Goal: Task Accomplishment & Management: Use online tool/utility

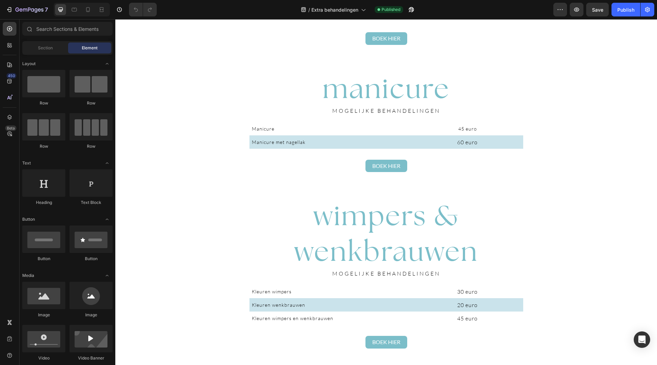
scroll to position [582, 0]
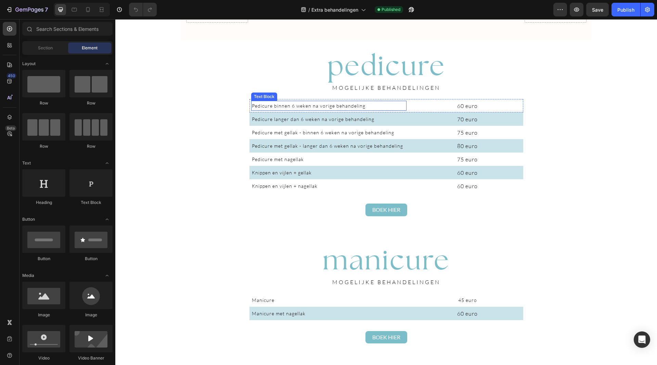
click at [253, 105] on span "Pedicure binnen 6 weken na vorige behandeling" at bounding box center [309, 106] width 114 height 6
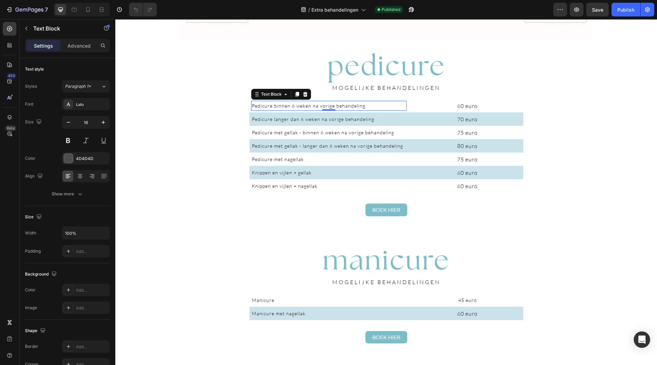
click at [344, 107] on span "Pedicure binnen 6 weken na vorige behandeling" at bounding box center [309, 106] width 114 height 6
click at [253, 102] on p "Pedicure binnen 6 weken na vorige keer" at bounding box center [329, 105] width 154 height 9
click at [266, 122] on p "Pedicure langer dan 6 weken na vorige behandeling" at bounding box center [329, 119] width 154 height 9
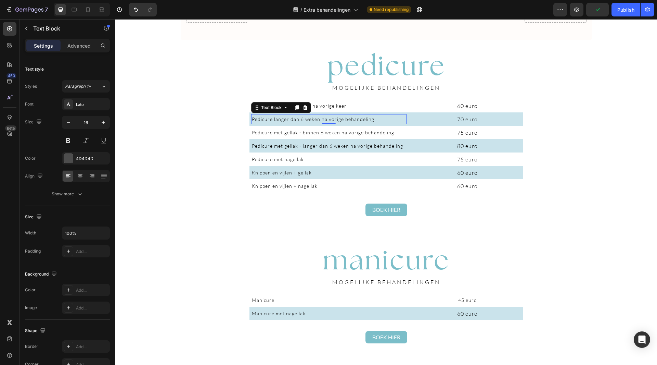
click at [355, 119] on span "Pedicure langer dan 6 weken na vorige behandeling" at bounding box center [313, 119] width 123 height 6
click at [252, 120] on span "Pedicure langer dan 6 weken na vorige keer" at bounding box center [304, 119] width 104 height 6
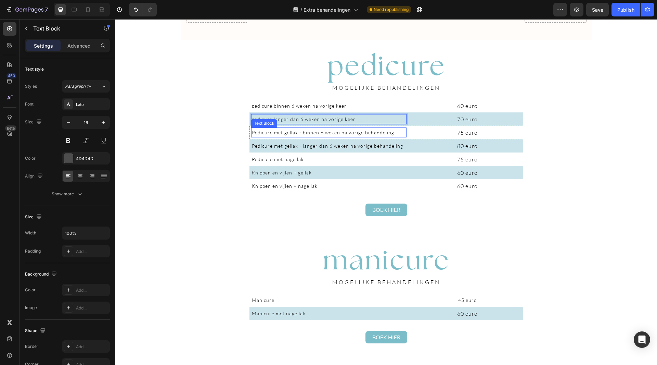
click at [346, 135] on p "Pedicure met gellak - binnen 6 weken na vorige behandeling" at bounding box center [329, 132] width 154 height 9
click at [259, 132] on span "Pedicure met gellak - binnen 6 weken na vorige behandeling" at bounding box center [323, 132] width 142 height 6
click at [252, 133] on span "Pedicure met gellak - binnen 6 weken na vorige behandeling" at bounding box center [323, 132] width 142 height 6
click at [374, 131] on span "pedicure met gellak - binnen 6 weken na vorige behandeling" at bounding box center [323, 132] width 142 height 6
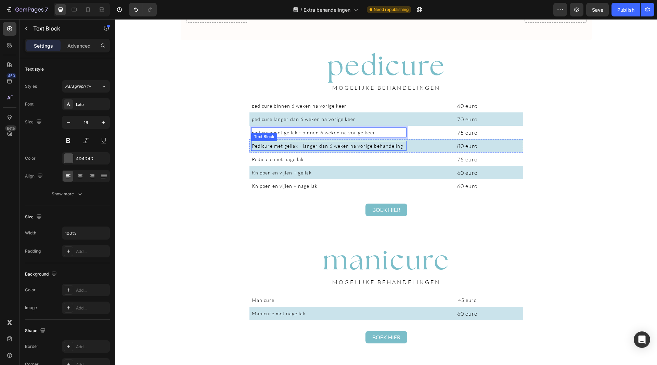
click at [256, 147] on span "Pedicure met gellak - langer dan 6 weken na vorige behandeling" at bounding box center [327, 146] width 151 height 6
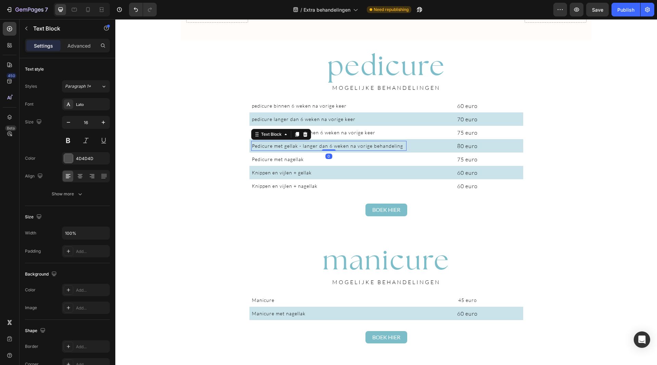
click at [252, 146] on span "Pedicure met gellak - langer dan 6 weken na vorige behandeling" at bounding box center [327, 146] width 151 height 6
click at [383, 145] on span "pedicure met gellak - langer dan 6 weken na vorige behandeling" at bounding box center [327, 146] width 151 height 6
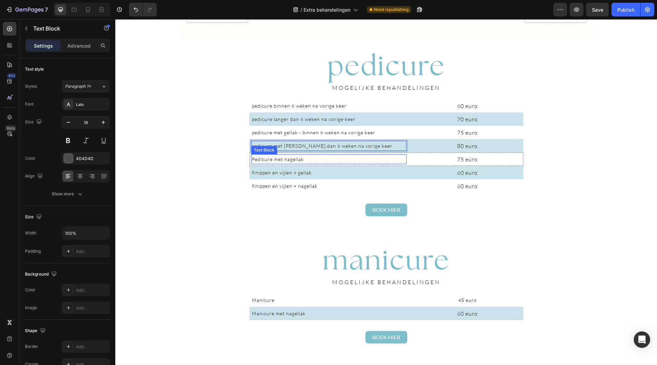
click at [252, 159] on span "Pedicure met nagellak" at bounding box center [278, 159] width 52 height 6
click at [295, 159] on span "Pedicure met nagellak" at bounding box center [278, 159] width 52 height 6
click at [252, 160] on span "Pedicure met nagellak" at bounding box center [278, 159] width 52 height 6
click at [252, 173] on span "Knippen en vijlen + gellak" at bounding box center [282, 173] width 60 height 6
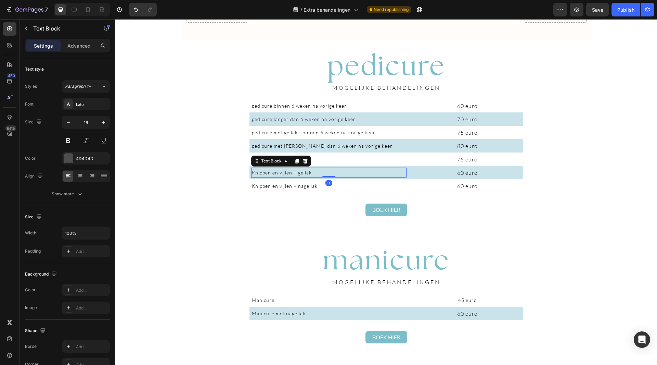
click at [252, 173] on span "Knippen en vijlen + gellak" at bounding box center [282, 173] width 60 height 6
click at [255, 173] on span "0Knippen en vijlen + gellak" at bounding box center [283, 173] width 63 height 6
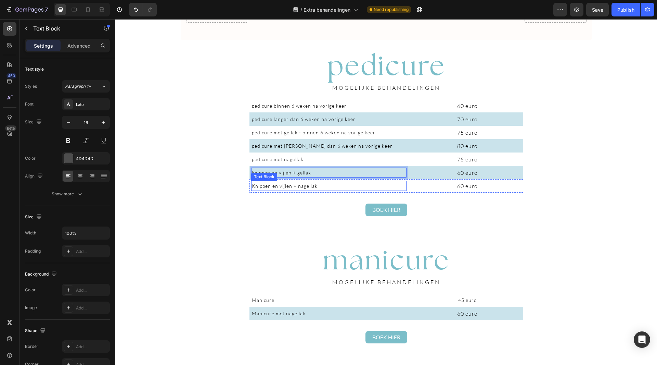
click at [256, 183] on span "Knippen en vijlen + nagellak" at bounding box center [285, 186] width 66 height 6
click at [252, 186] on span "Knippen en vijlen + nagellak" at bounding box center [285, 186] width 66 height 6
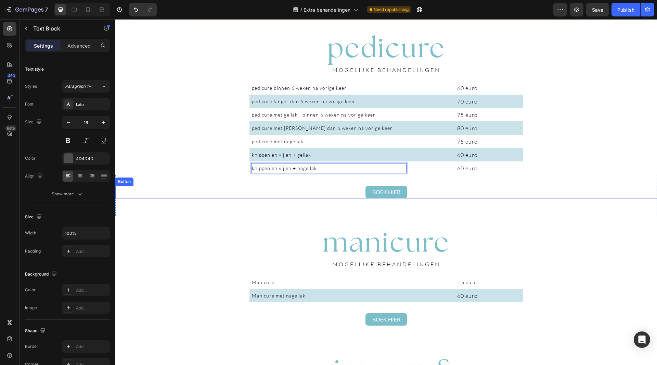
scroll to position [651, 0]
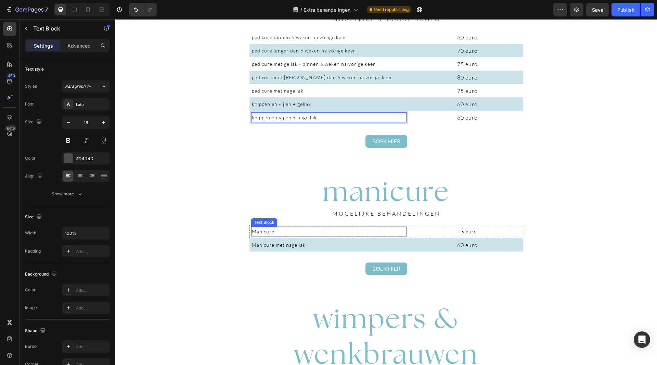
click at [254, 233] on span "Manicure" at bounding box center [263, 231] width 23 height 6
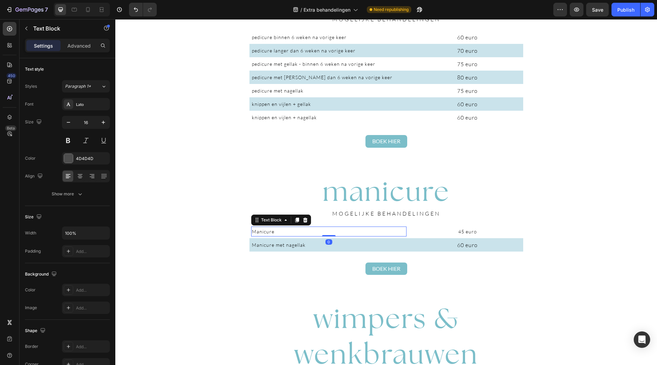
click at [254, 232] on span "Manicure" at bounding box center [263, 231] width 23 height 6
click at [252, 246] on span "Manicure met nagellak" at bounding box center [279, 245] width 54 height 6
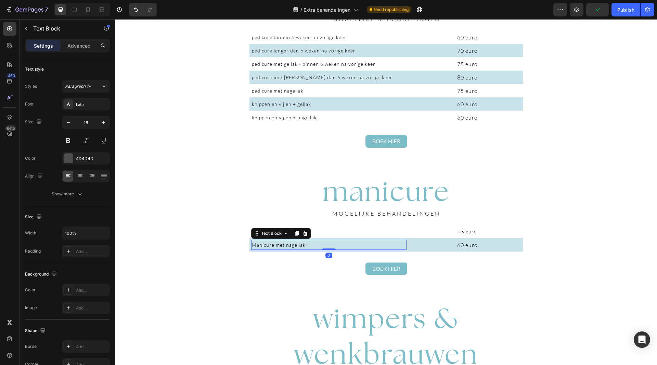
click at [254, 246] on span "Manicure met nagellak" at bounding box center [279, 245] width 54 height 6
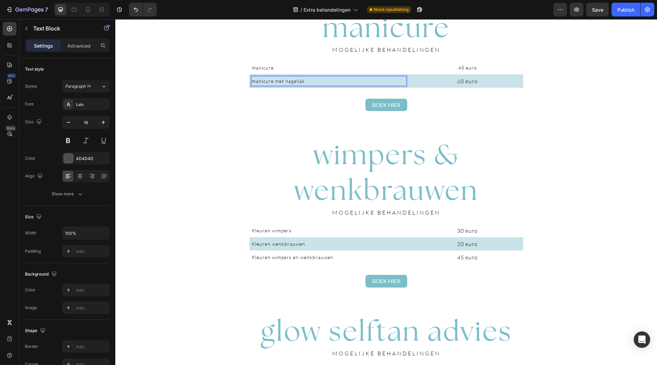
scroll to position [822, 0]
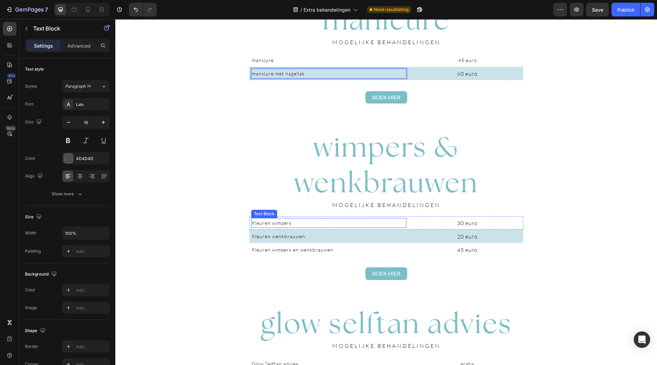
click at [252, 222] on span "Kleuren wimpers" at bounding box center [272, 223] width 40 height 6
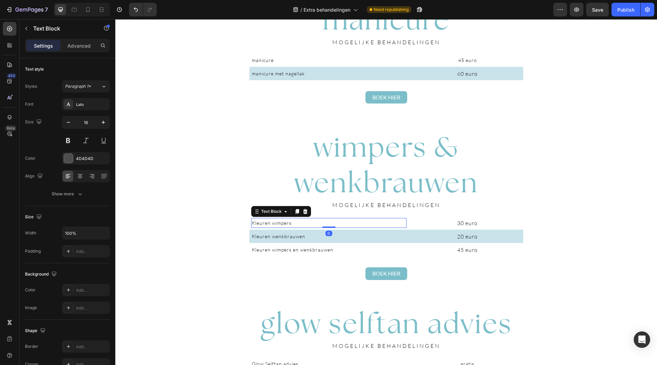
click at [252, 224] on span "Kleuren wimpers" at bounding box center [272, 223] width 40 height 6
click at [252, 237] on span "Kleuren wenkbrauwen" at bounding box center [278, 236] width 53 height 6
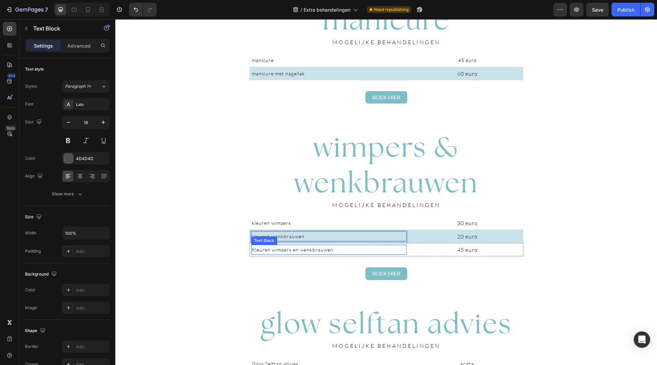
click at [252, 249] on span "Kleuren wimpers en wenkbrauwen" at bounding box center [293, 250] width 82 height 6
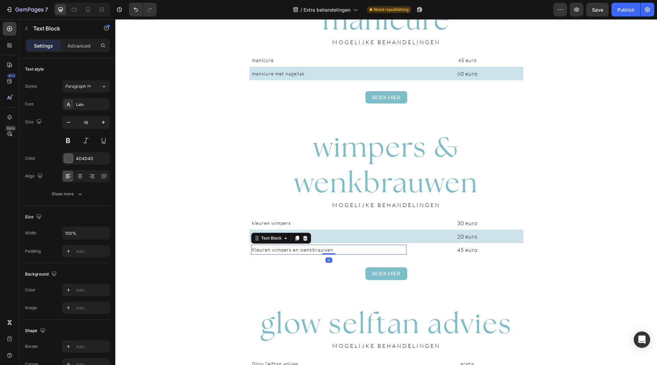
click at [254, 250] on span "Kleuren wimpers en wenkbrauwen" at bounding box center [293, 250] width 82 height 6
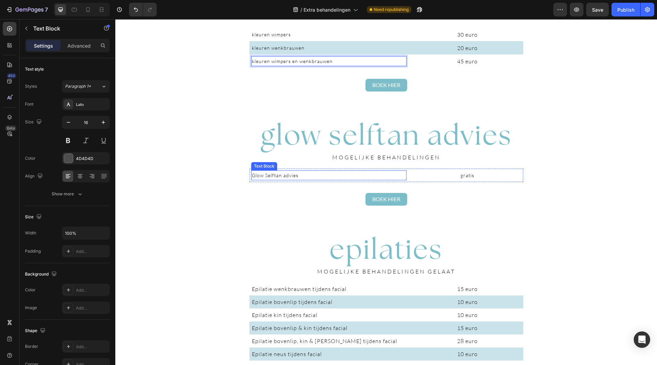
scroll to position [1027, 0]
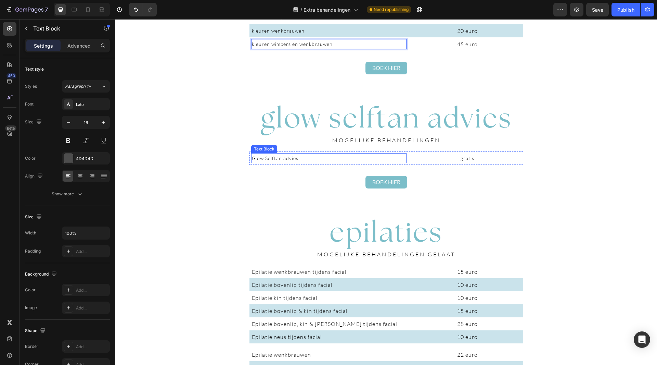
click at [252, 158] on span "Glow Selftan advies" at bounding box center [275, 158] width 47 height 6
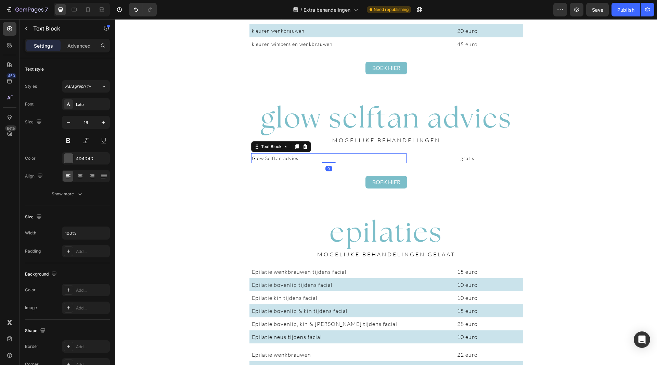
click at [253, 159] on span "Glow Selftan advies" at bounding box center [275, 158] width 47 height 6
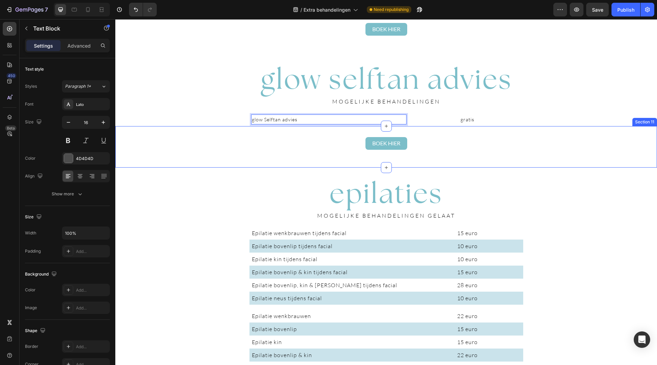
scroll to position [1096, 0]
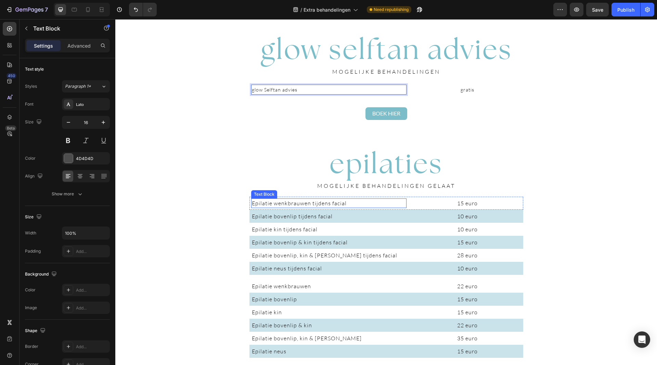
click at [253, 201] on span "Epilatie wenkbrauwen tijdens facial" at bounding box center [299, 203] width 95 height 7
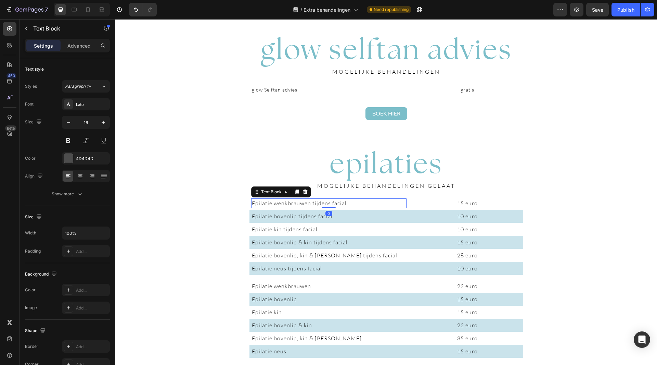
click at [253, 204] on span "Epilatie wenkbrauwen tijdens facial" at bounding box center [299, 203] width 95 height 7
click at [253, 216] on span "Epilatie bovenlip tijdens facial" at bounding box center [292, 216] width 81 height 7
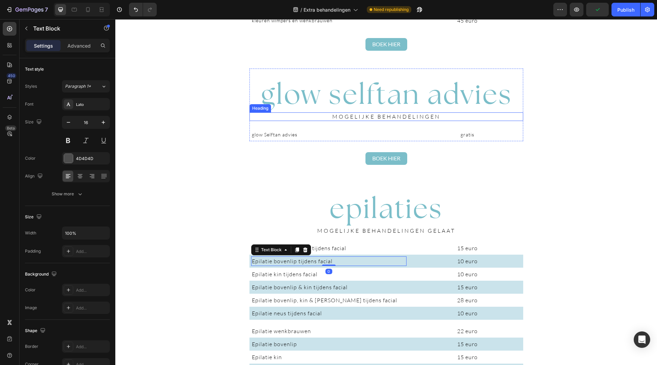
scroll to position [1027, 0]
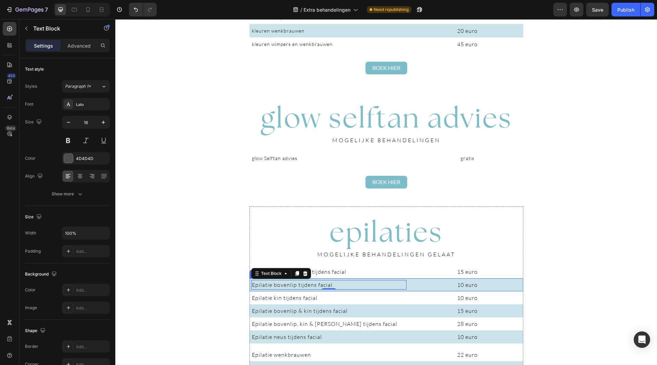
click at [405, 285] on div "Epilatie bovenlip tijdens facial Text Block 0 10 euro Text Block Row" at bounding box center [387, 284] width 274 height 13
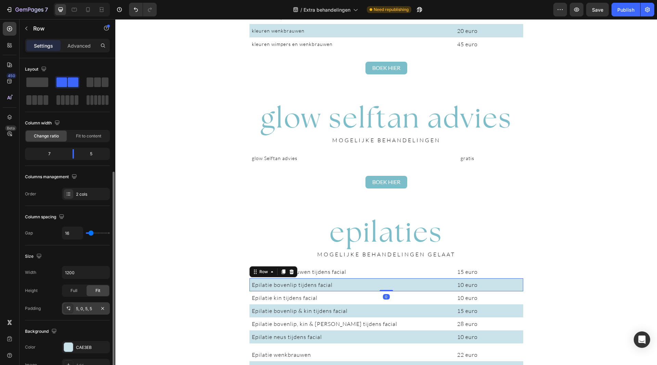
scroll to position [68, 0]
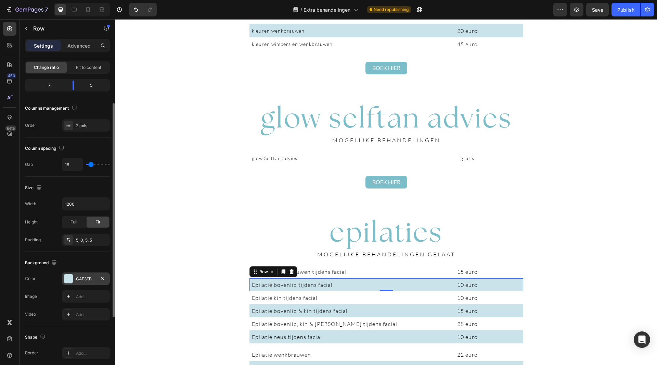
click at [86, 284] on div "CAE3EB" at bounding box center [86, 278] width 48 height 12
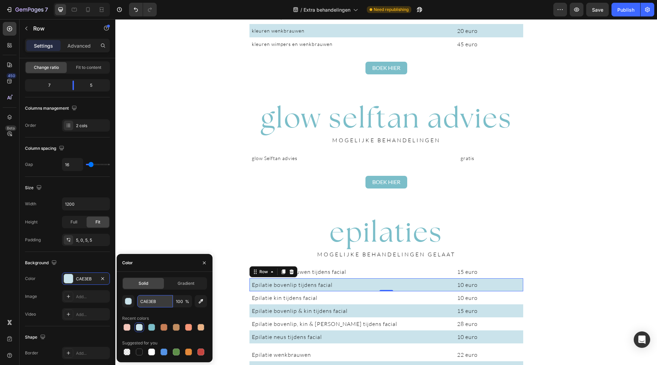
click at [152, 303] on input "CAE3EB" at bounding box center [155, 301] width 36 height 12
click at [513, 161] on p "gratis" at bounding box center [468, 158] width 110 height 9
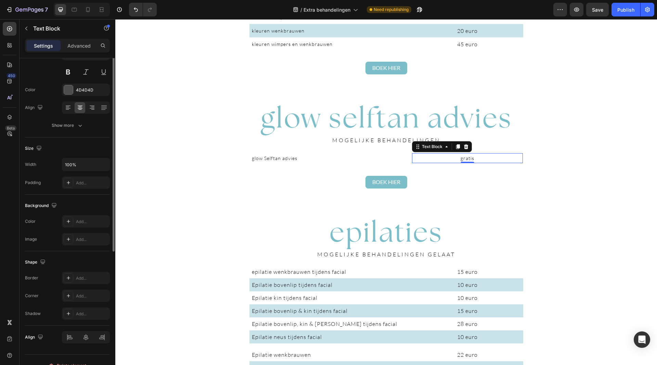
scroll to position [0, 0]
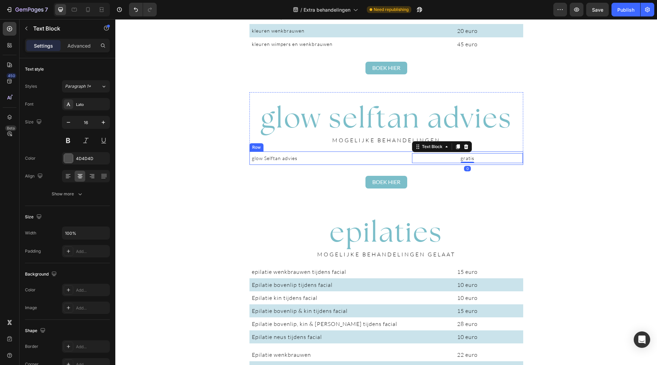
click at [407, 160] on div "glow Selftan advies Text Block gratis Text Block 0 Row" at bounding box center [387, 157] width 274 height 13
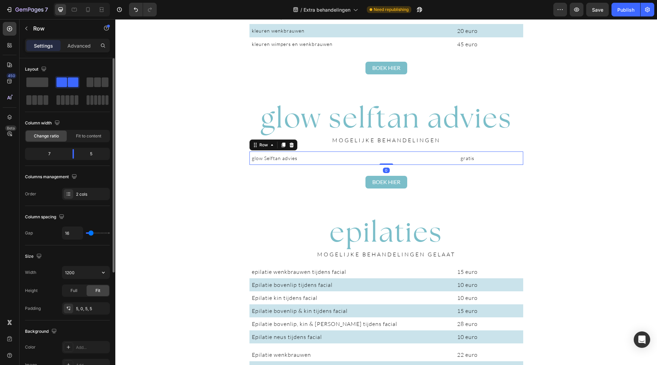
scroll to position [34, 0]
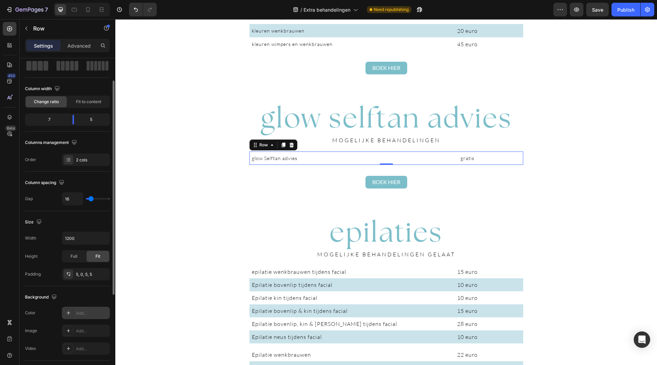
click at [78, 314] on div "Add..." at bounding box center [92, 313] width 32 height 6
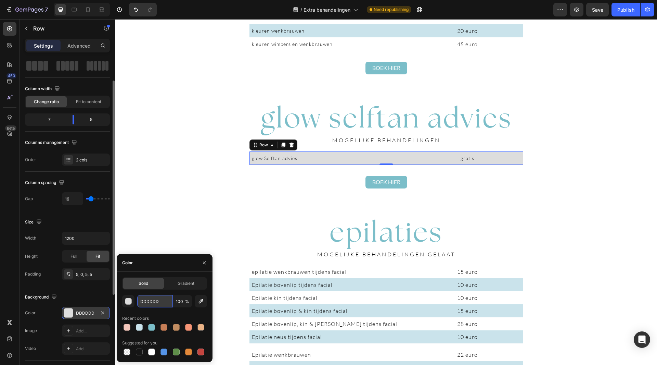
click at [153, 299] on input "DDDDDD" at bounding box center [155, 301] width 36 height 12
paste input "CAE3EB"
type input "CAE3EB"
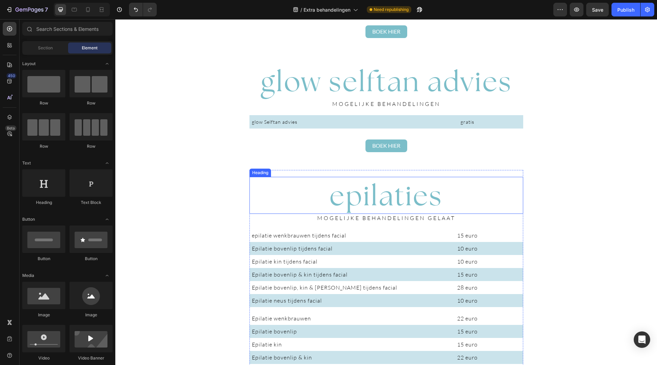
scroll to position [1096, 0]
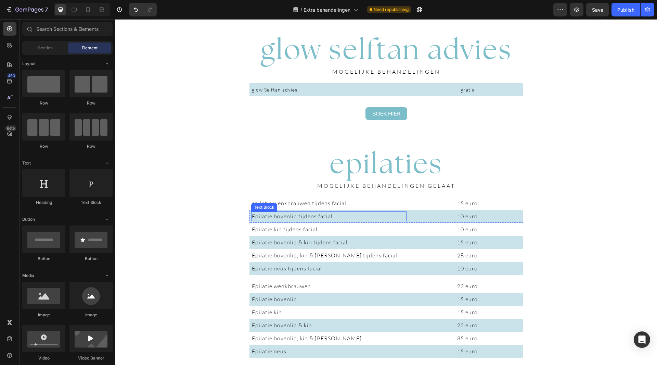
click at [252, 216] on span "Epilatie bovenlip tijdens facial" at bounding box center [292, 216] width 81 height 7
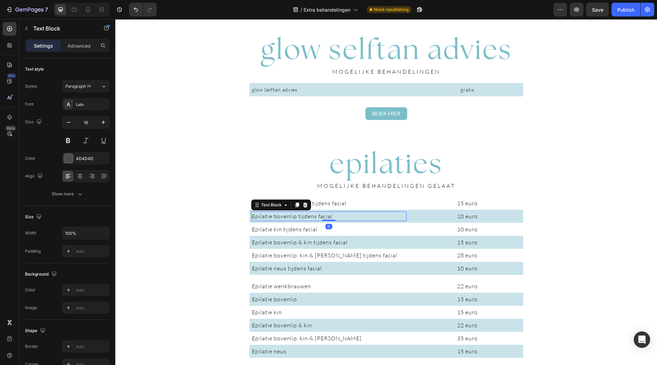
click at [252, 217] on span "Epilatie bovenlip tijdens facial" at bounding box center [292, 216] width 81 height 7
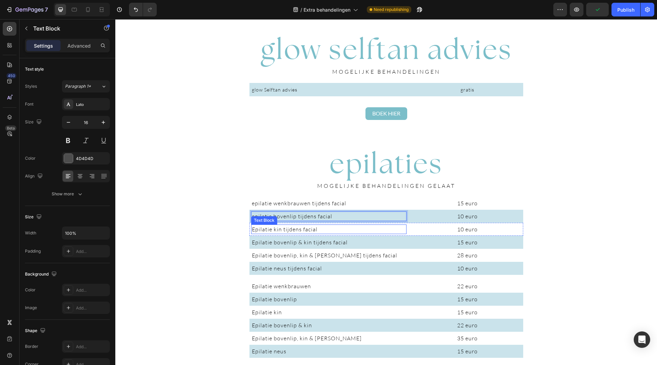
click at [252, 229] on span "Epilatie kin tijdens facial" at bounding box center [285, 229] width 66 height 7
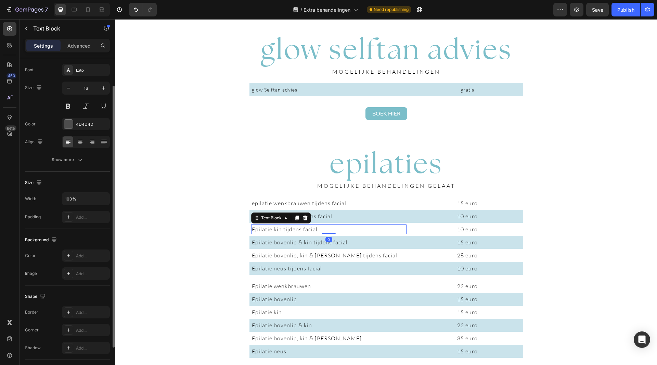
click at [252, 229] on span "Epilatie kin tijdens facial" at bounding box center [285, 229] width 66 height 7
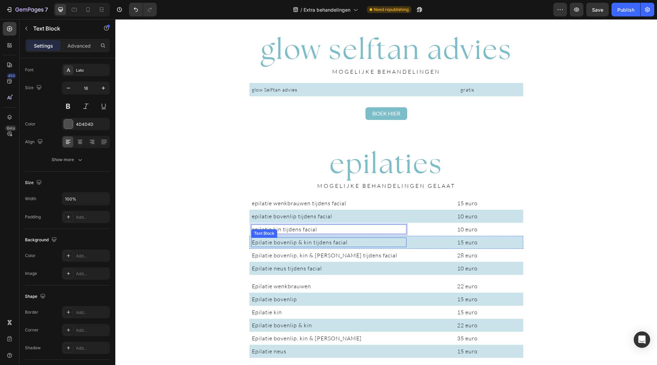
click at [252, 242] on span "Epilatie bovenlip & kin tijdens facial" at bounding box center [300, 242] width 96 height 7
click at [252, 243] on span "Epilatie bovenlip & kin tijdens facial" at bounding box center [300, 242] width 96 height 7
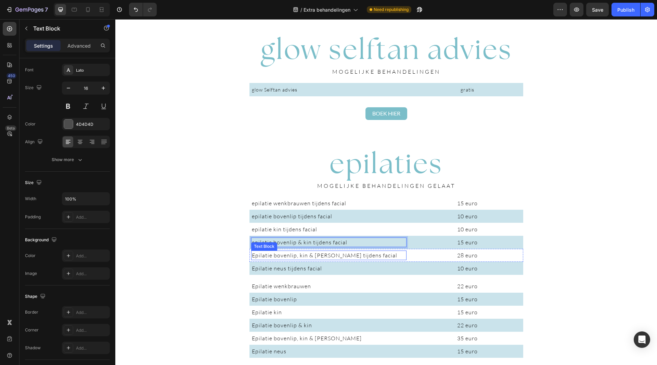
click at [254, 258] on span "Epilatie bovenlip, kin & [PERSON_NAME] tijdens facial" at bounding box center [325, 255] width 146 height 7
click at [252, 258] on span "Epilatie bovenlip, kin & [PERSON_NAME] tijdens facial" at bounding box center [325, 255] width 146 height 7
click at [252, 269] on span "Epilatie neus tijdens facial" at bounding box center [287, 268] width 70 height 7
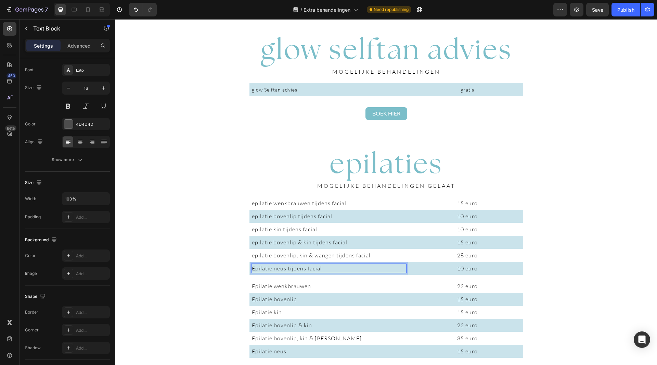
click at [253, 267] on span "Epilatie neus tijdens facial" at bounding box center [287, 268] width 70 height 7
click at [252, 287] on span "Epilatie wenkbrauwen" at bounding box center [281, 286] width 59 height 7
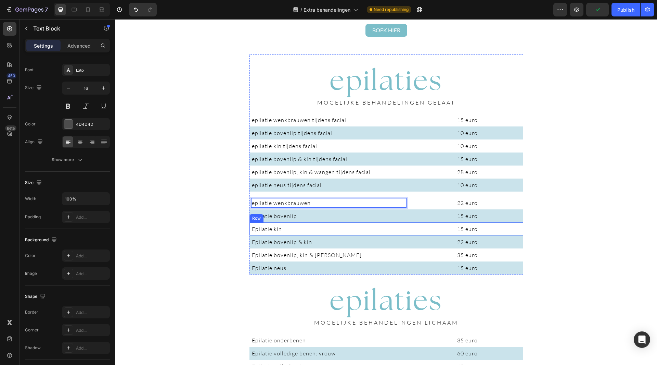
scroll to position [1199, 0]
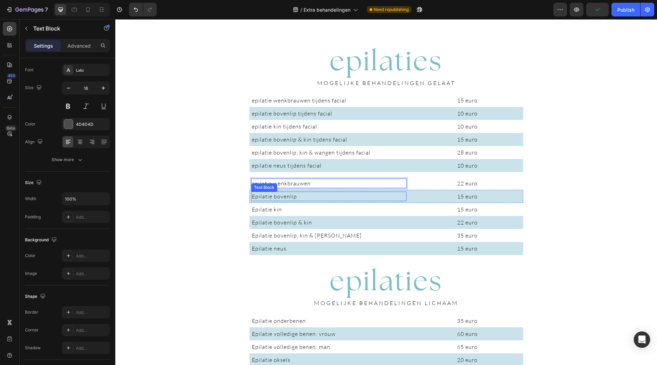
click at [253, 196] on span "Epilatie bovenlip" at bounding box center [274, 196] width 45 height 7
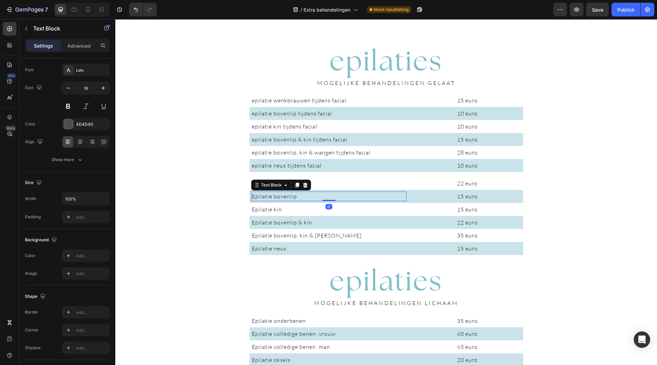
click at [252, 196] on span "Epilatie bovenlip" at bounding box center [274, 196] width 45 height 7
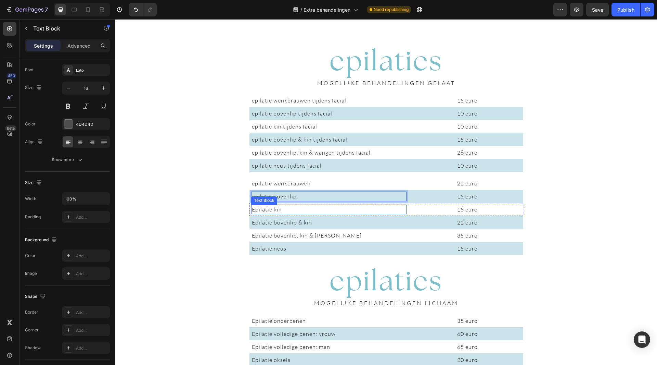
click at [253, 210] on span "Epilatie kin" at bounding box center [267, 209] width 30 height 7
click at [252, 224] on span "Epilatie bovenlip & kin" at bounding box center [282, 222] width 60 height 7
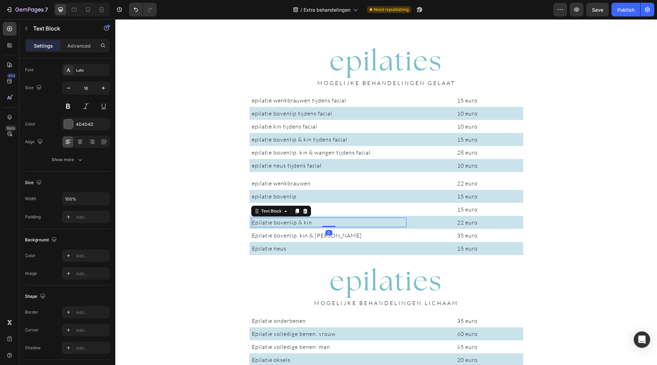
click at [252, 224] on span "Epilatie bovenlip & kin" at bounding box center [282, 222] width 60 height 7
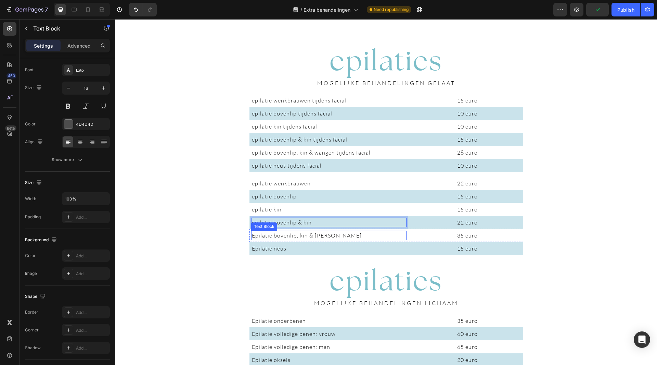
click at [252, 236] on span "Epilatie bovenlip, kin & [PERSON_NAME]" at bounding box center [307, 235] width 110 height 7
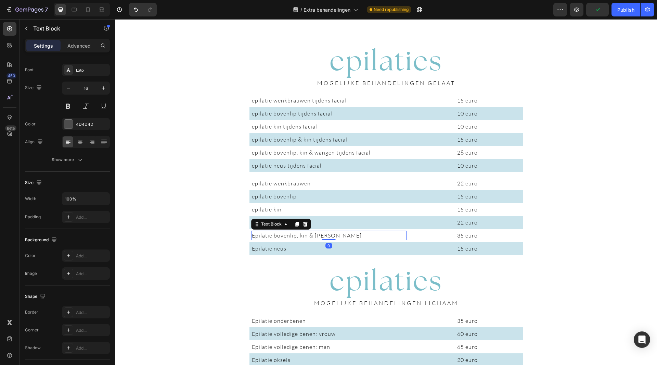
click at [252, 237] on span "Epilatie bovenlip, kin & [PERSON_NAME]" at bounding box center [307, 235] width 110 height 7
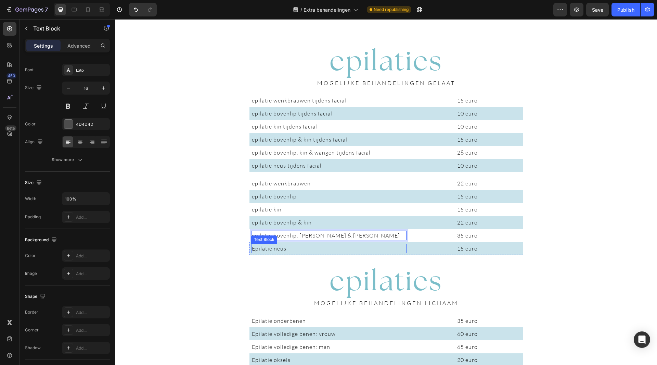
click at [252, 247] on span "Epilatie neus" at bounding box center [269, 248] width 35 height 7
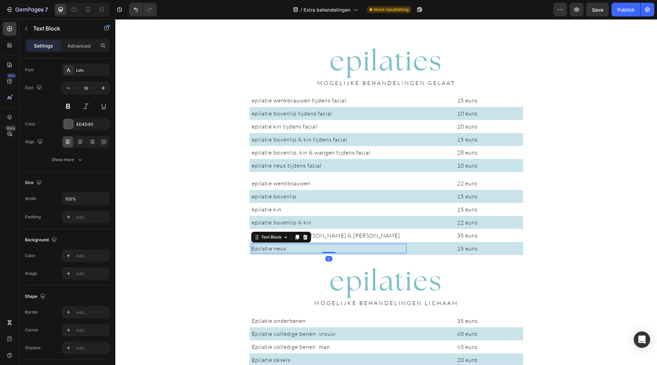
click at [252, 247] on span "Epilatie neus" at bounding box center [269, 248] width 35 height 7
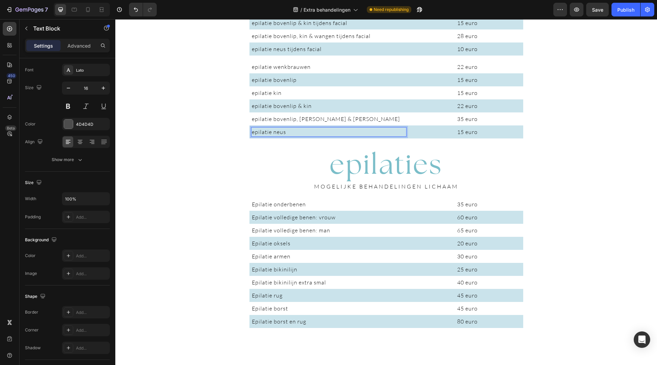
scroll to position [1336, 0]
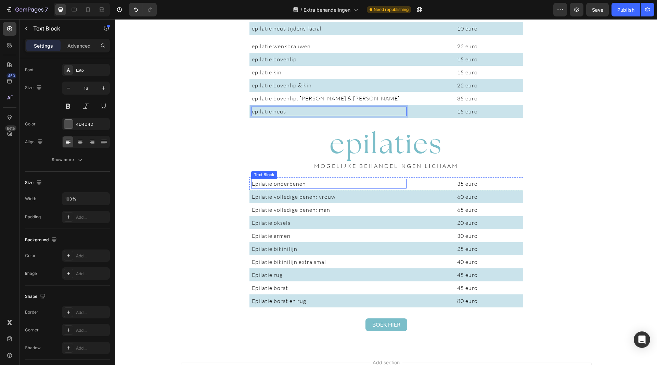
click at [252, 184] on span "Epilatie onderbenen" at bounding box center [279, 183] width 54 height 7
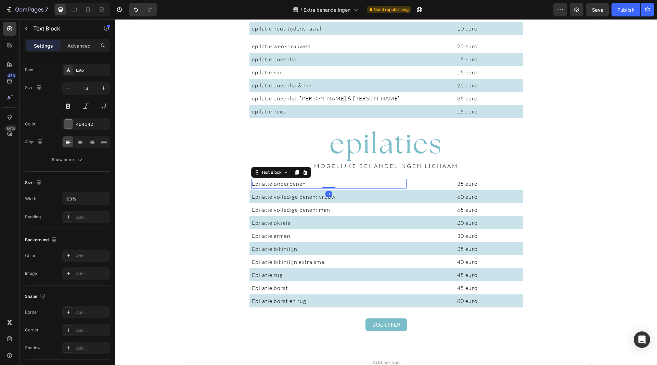
click at [253, 182] on span "Epilatie onderbenen" at bounding box center [279, 183] width 54 height 7
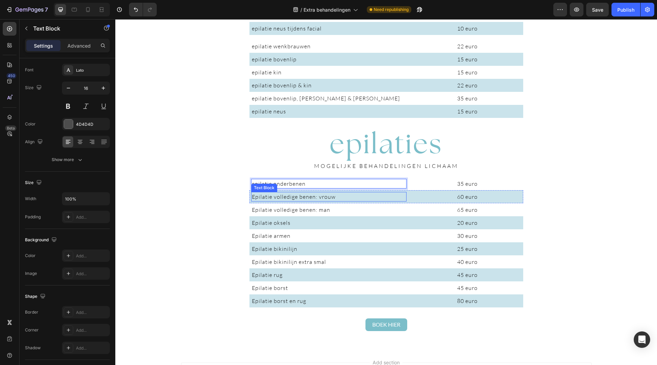
click at [253, 196] on span "Epilatie volledige benen: vrouw" at bounding box center [294, 196] width 84 height 7
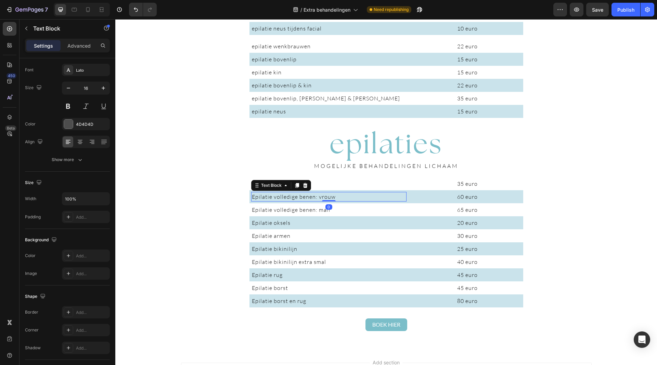
click at [253, 195] on span "Epilatie volledige benen: vrouw" at bounding box center [294, 196] width 84 height 7
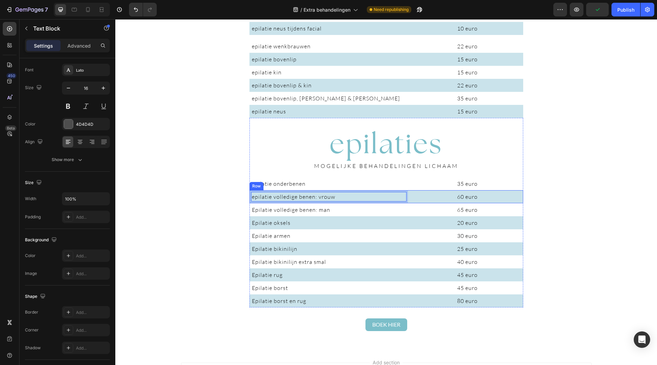
click at [252, 205] on div "Epilatie volledige benen: man" at bounding box center [328, 210] width 155 height 10
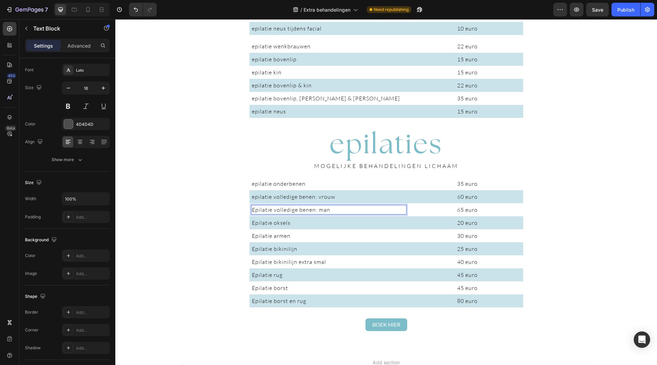
click at [252, 208] on span "Epilatie volledige benen: man" at bounding box center [291, 209] width 78 height 7
click at [253, 222] on span "Epilatie oksels" at bounding box center [271, 222] width 39 height 7
click at [252, 221] on span "Epilatie oksels" at bounding box center [271, 222] width 39 height 7
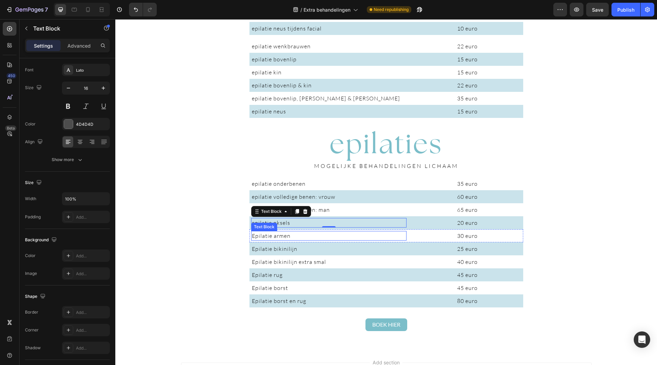
click at [254, 236] on span "Epilatie armen" at bounding box center [271, 235] width 39 height 7
click at [252, 236] on span "Epilatie armen" at bounding box center [271, 235] width 39 height 7
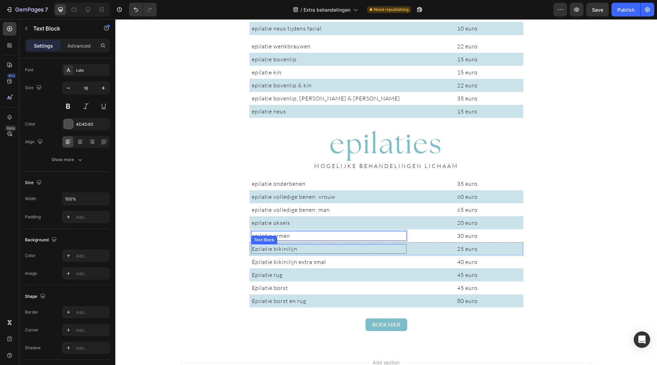
click at [253, 251] on span "Epilatie bikinilijn" at bounding box center [275, 248] width 46 height 7
click at [253, 249] on span "Epilatie bikinilijn" at bounding box center [275, 248] width 46 height 7
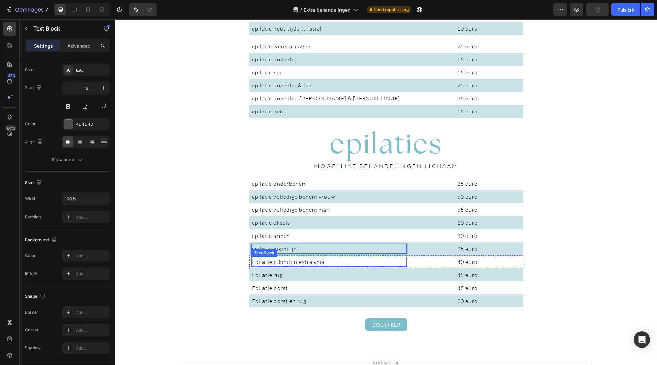
click at [252, 261] on span "Epilatie bikinilijn extra smal" at bounding box center [289, 261] width 74 height 7
click at [253, 261] on span "Epilatie bikinilijn extra smal" at bounding box center [289, 261] width 74 height 7
click at [254, 275] on span "Epilatie rug" at bounding box center [267, 274] width 31 height 7
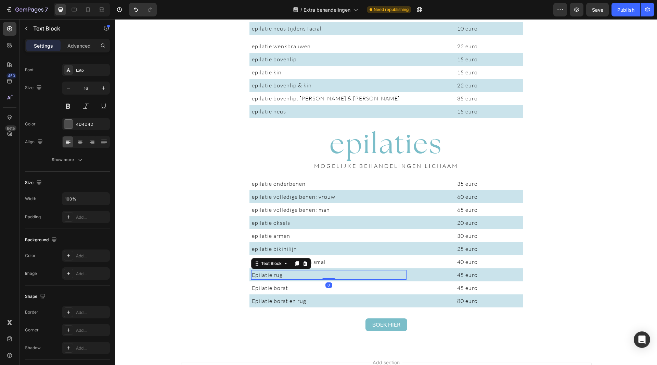
click at [253, 274] on span "Epilatie rug" at bounding box center [267, 274] width 31 height 7
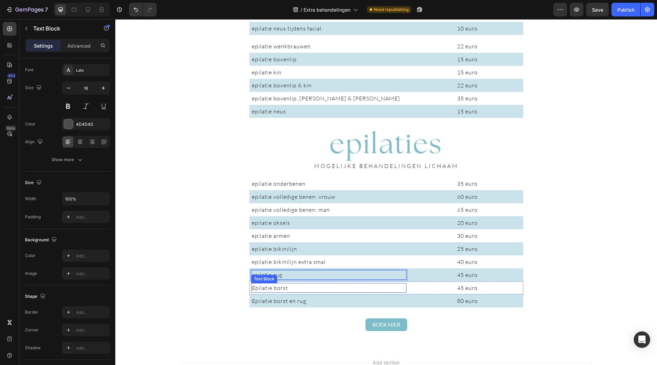
click at [255, 290] on span "Epilatie borst" at bounding box center [270, 287] width 36 height 7
click at [254, 289] on span "Epilatie borst" at bounding box center [270, 287] width 36 height 7
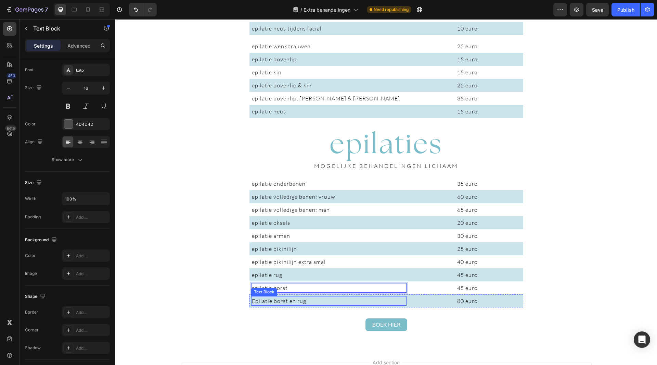
click at [261, 298] on span "Epilatie borst en rug" at bounding box center [279, 300] width 54 height 7
click at [253, 300] on span "Epilatie borst en rug" at bounding box center [279, 300] width 54 height 7
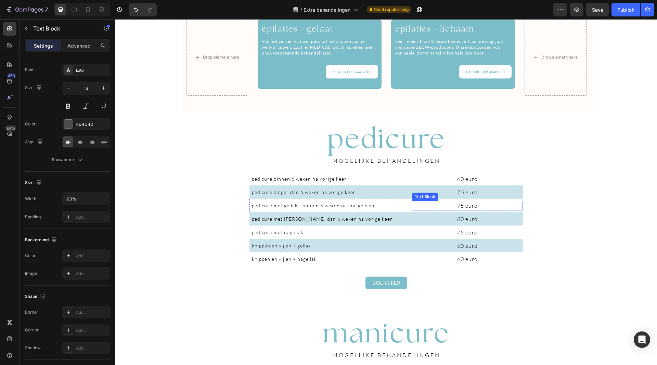
scroll to position [459, 0]
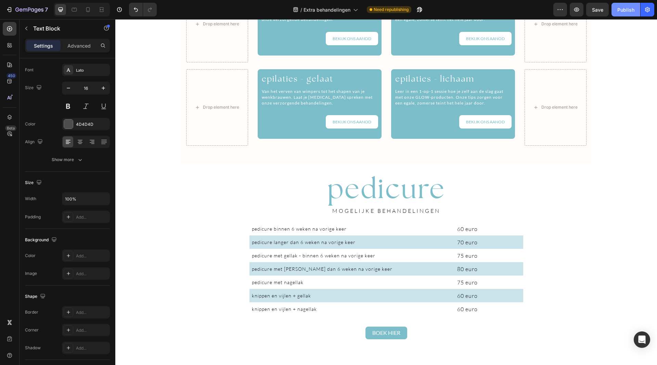
click at [624, 13] on div "Publish" at bounding box center [626, 9] width 17 height 7
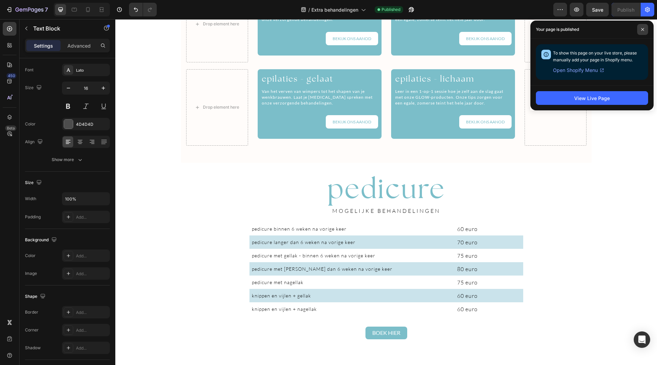
click at [644, 27] on span at bounding box center [643, 29] width 11 height 11
